Goal: Information Seeking & Learning: Check status

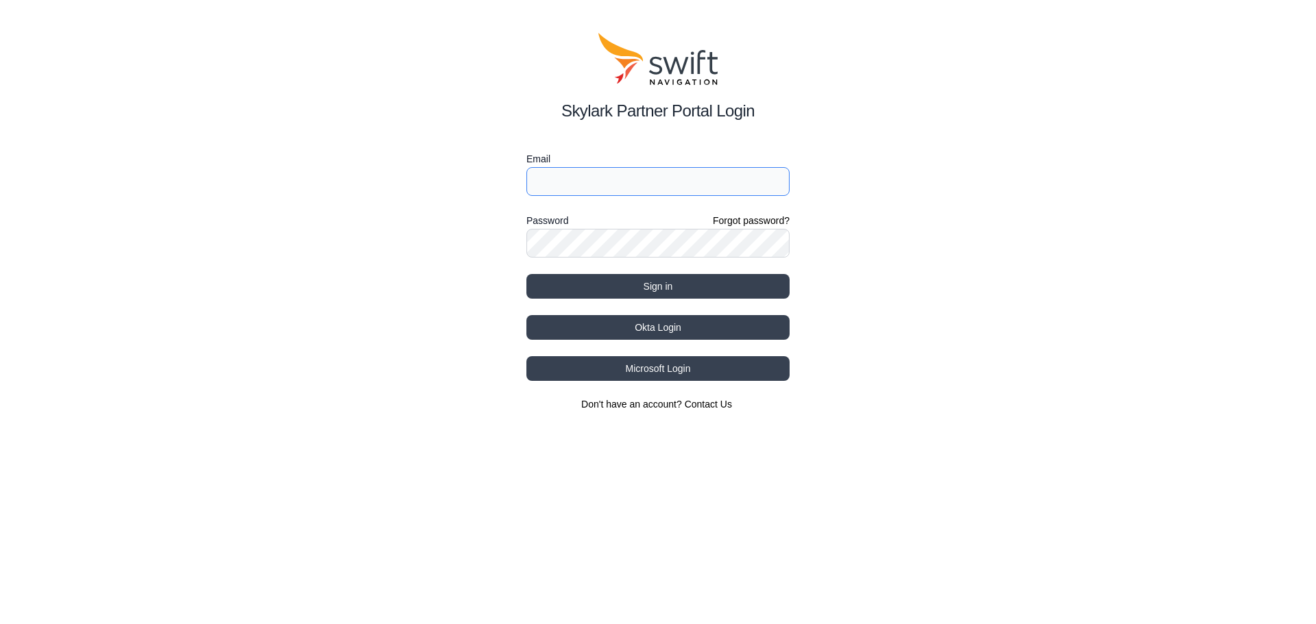
drag, startPoint x: 594, startPoint y: 193, endPoint x: 599, endPoint y: 182, distance: 12.6
click at [599, 182] on input "Email" at bounding box center [657, 181] width 263 height 29
type input "jay.xiao@ursrobot.ai"
click at [526, 274] on button "Sign in" at bounding box center [657, 286] width 263 height 25
select select
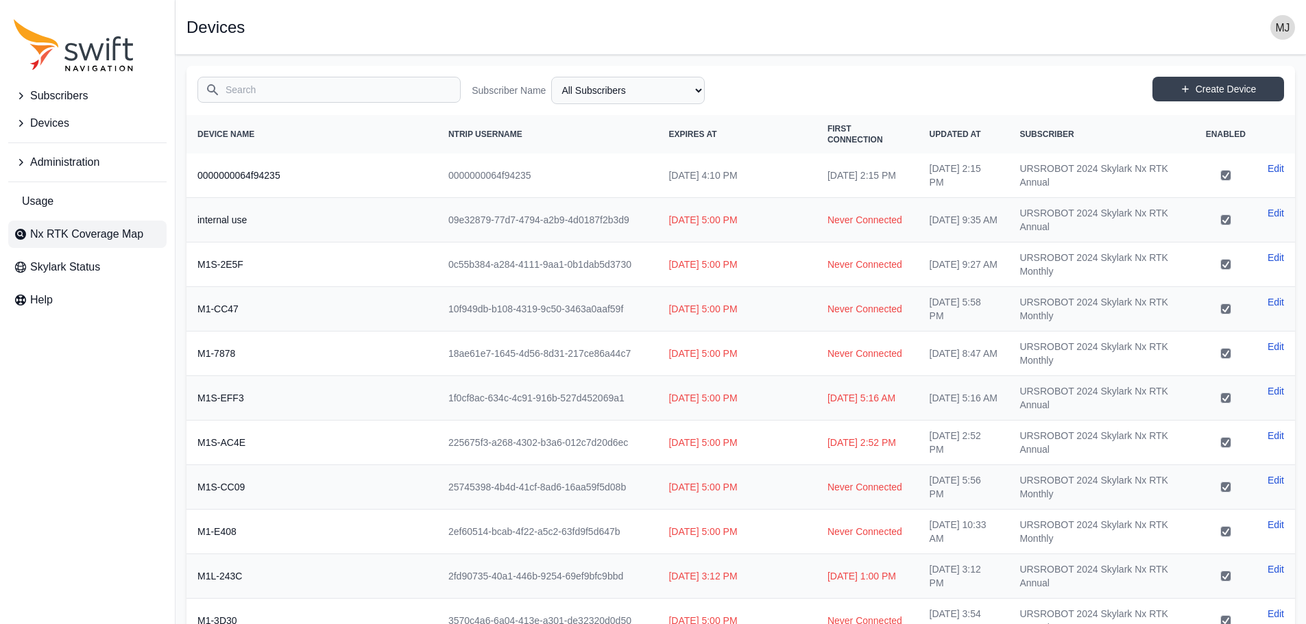
click at [71, 236] on span "Nx RTK Coverage Map" at bounding box center [86, 234] width 113 height 16
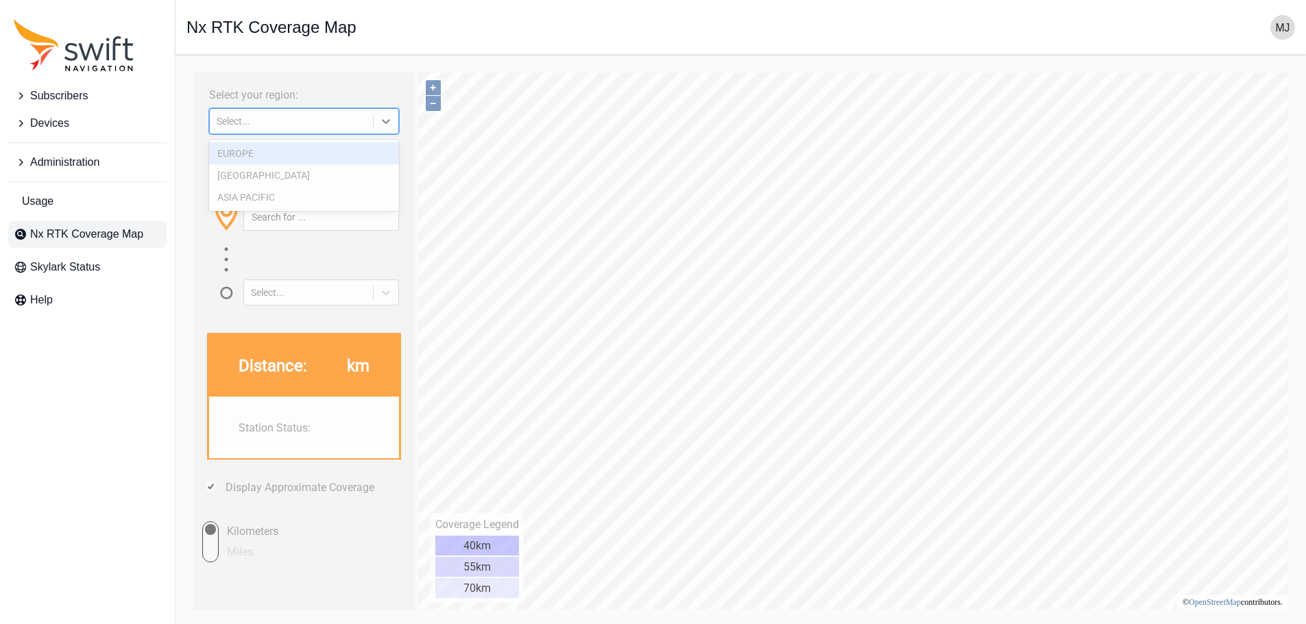
click at [310, 130] on div "Select..." at bounding box center [304, 121] width 190 height 26
click at [310, 174] on div "NORTH AMERICA" at bounding box center [304, 175] width 190 height 22
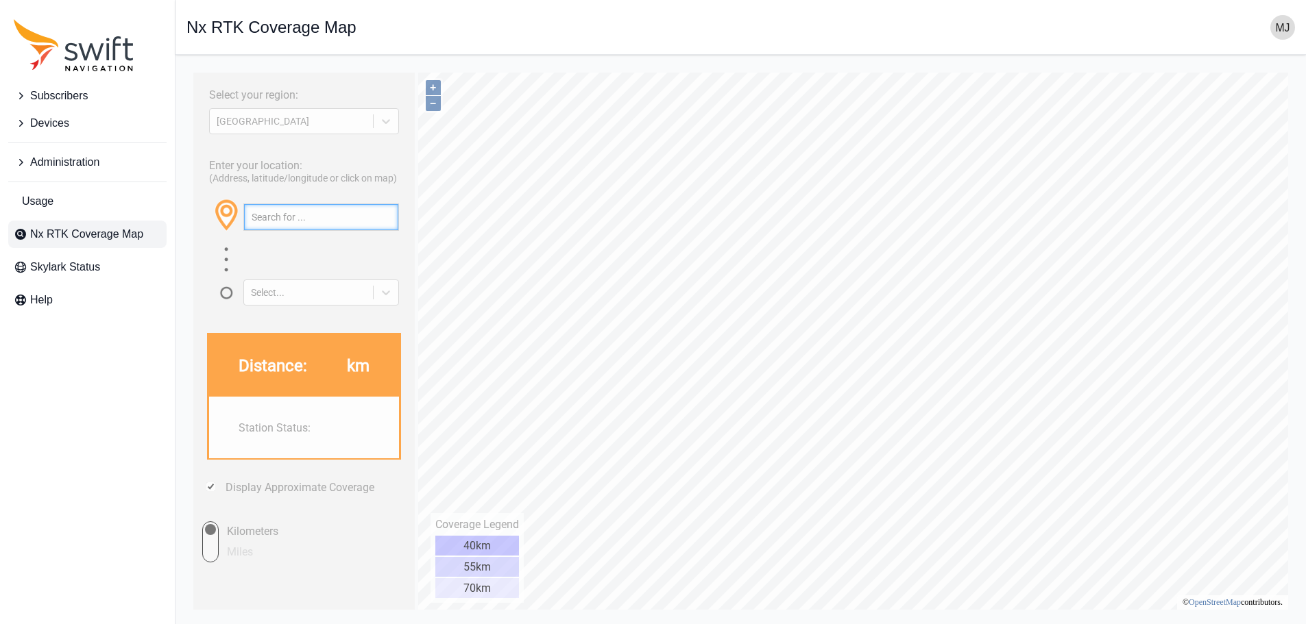
click at [313, 218] on input "text" at bounding box center [321, 217] width 154 height 26
paste input "42°52'59.6"N 88°10'37.2"W"
type input "42°52'59.6"N 88°10'37.2"W"
click at [387, 215] on button "button" at bounding box center [387, 217] width 23 height 26
